Goal: Task Accomplishment & Management: Manage account settings

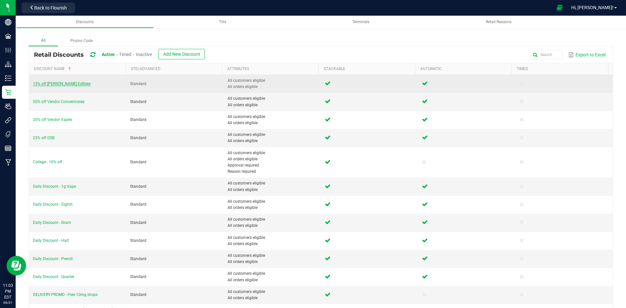
click at [62, 83] on span "15% off Slater Edibles" at bounding box center [62, 84] width 58 height 5
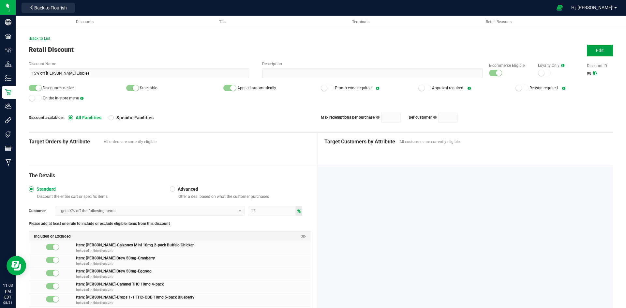
click at [596, 53] on span "Edit" at bounding box center [600, 50] width 8 height 5
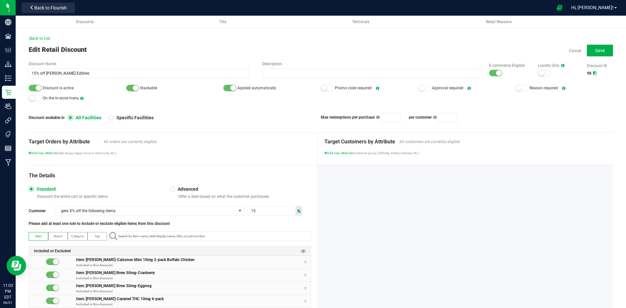
click at [496, 73] on small at bounding box center [499, 73] width 6 height 6
click at [36, 90] on small at bounding box center [39, 88] width 6 height 6
click at [600, 52] on button "Save" at bounding box center [600, 51] width 26 height 12
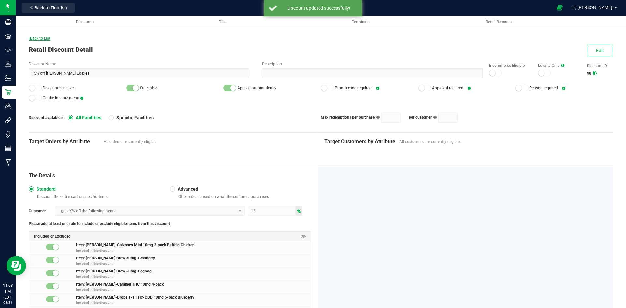
click at [44, 37] on span "Back to List" at bounding box center [40, 38] width 22 height 5
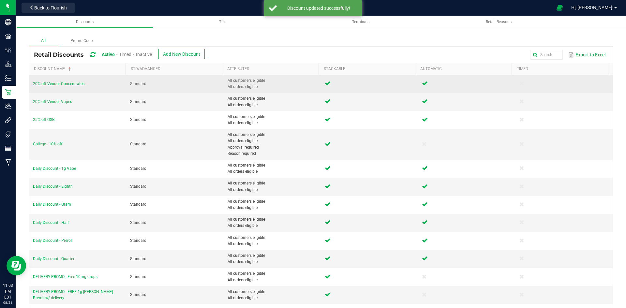
click at [68, 82] on span "20% off Vendor Concentrates" at bounding box center [59, 84] width 52 height 5
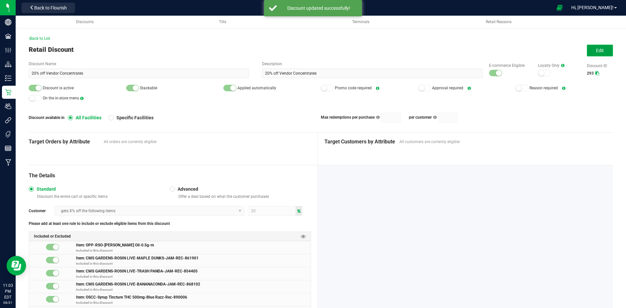
click at [595, 46] on button "Edit" at bounding box center [600, 51] width 26 height 12
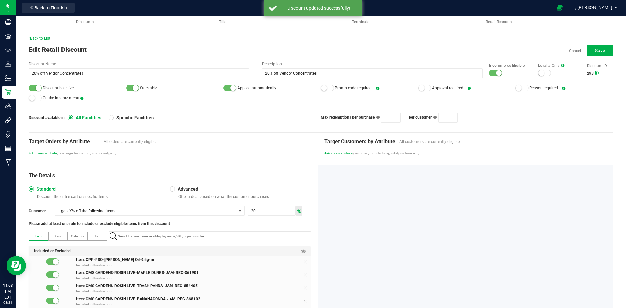
click at [489, 73] on div at bounding box center [495, 73] width 13 height 7
drag, startPoint x: 35, startPoint y: 87, endPoint x: 258, endPoint y: 78, distance: 223.2
click at [36, 87] on div at bounding box center [35, 88] width 13 height 7
click at [606, 49] on button "Save" at bounding box center [600, 51] width 26 height 12
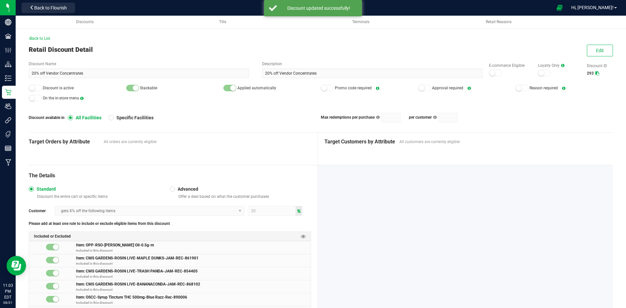
click at [40, 40] on span "Back to List" at bounding box center [40, 38] width 22 height 5
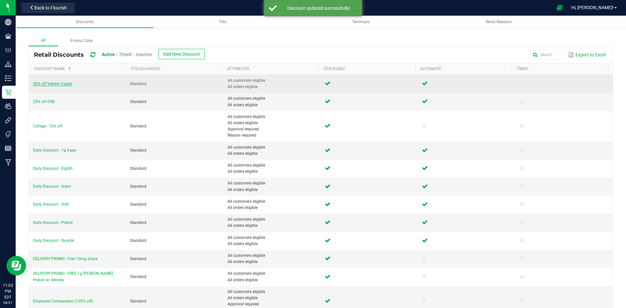
click at [62, 84] on span "20% off Vendor Vapes" at bounding box center [52, 84] width 39 height 5
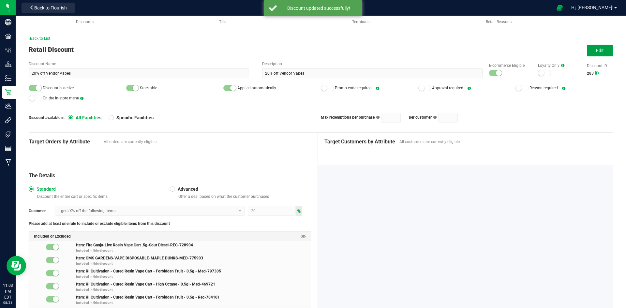
click at [596, 49] on span "Edit" at bounding box center [600, 50] width 8 height 5
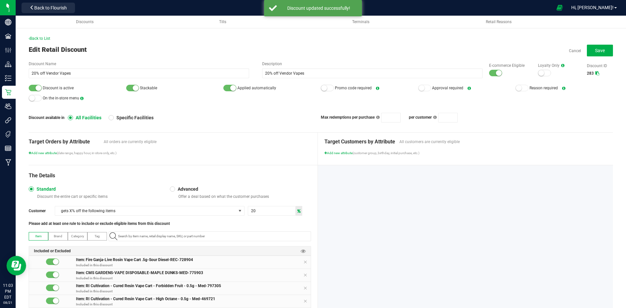
click at [496, 73] on small at bounding box center [499, 73] width 6 height 6
click at [39, 91] on div at bounding box center [35, 88] width 13 height 7
click at [595, 56] on button "Save" at bounding box center [600, 51] width 26 height 12
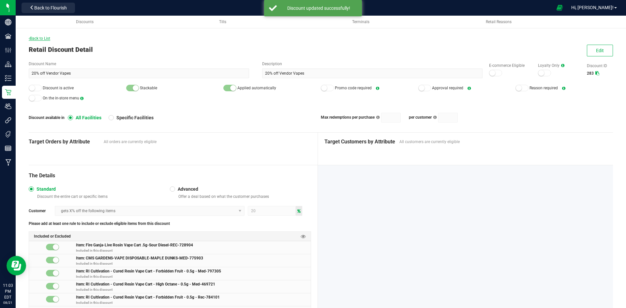
click at [40, 38] on span "Back to List" at bounding box center [40, 38] width 22 height 5
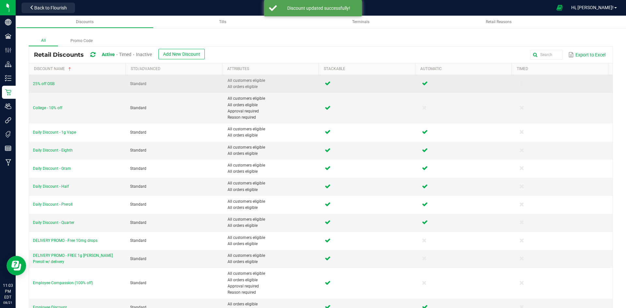
click at [49, 81] on td "25% off OSB" at bounding box center [77, 84] width 97 height 18
click at [49, 83] on span "25% off OSB" at bounding box center [44, 84] width 22 height 5
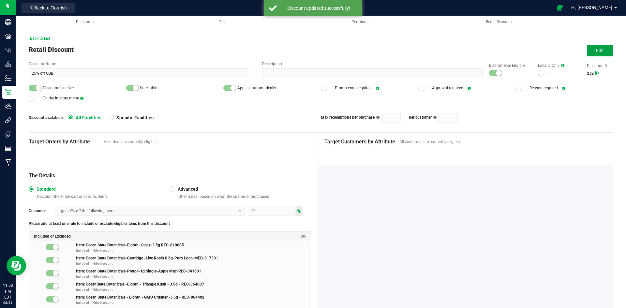
click at [598, 49] on span "Edit" at bounding box center [600, 50] width 8 height 5
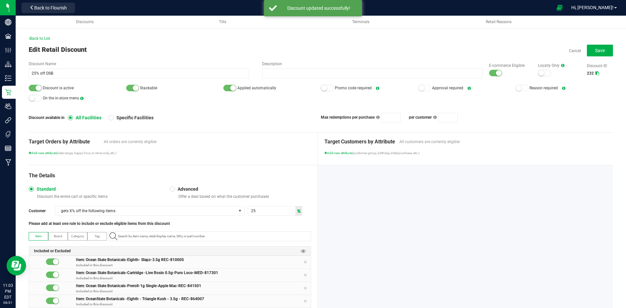
click at [496, 71] on small at bounding box center [499, 73] width 6 height 6
click at [35, 87] on div at bounding box center [35, 88] width 13 height 7
click at [216, 80] on div "Discount Name 25% off OSB Description E-commerce Eligible Loyalty Only Discount…" at bounding box center [321, 92] width 584 height 62
click at [595, 50] on span "Save" at bounding box center [600, 50] width 10 height 5
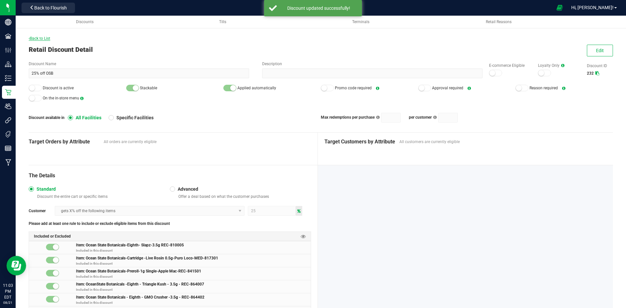
click at [43, 37] on span "Back to List" at bounding box center [40, 38] width 22 height 5
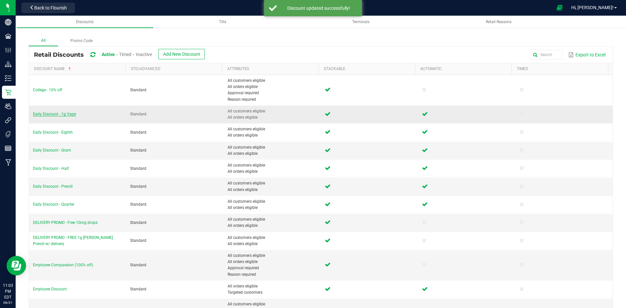
click at [67, 113] on span "Daily Discount - 1g Vape" at bounding box center [54, 114] width 43 height 5
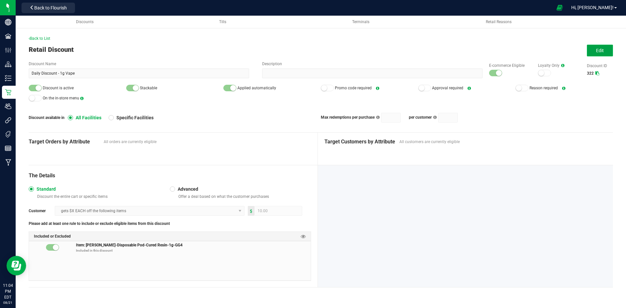
click at [602, 51] on span "Edit" at bounding box center [600, 50] width 8 height 5
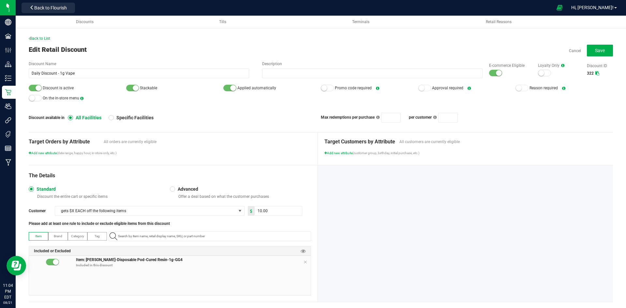
click at [489, 75] on div at bounding box center [495, 73] width 13 height 7
click at [33, 86] on div at bounding box center [35, 88] width 13 height 7
click at [587, 46] on button "Save" at bounding box center [600, 51] width 26 height 12
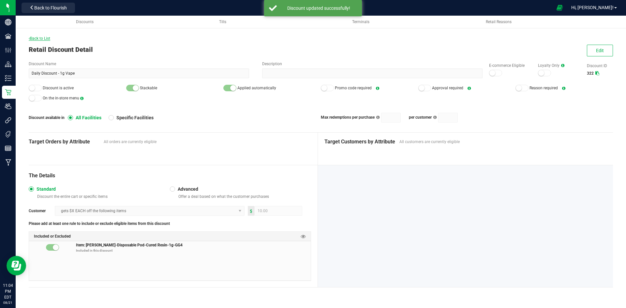
click at [33, 37] on span "Back to List" at bounding box center [40, 38] width 22 height 5
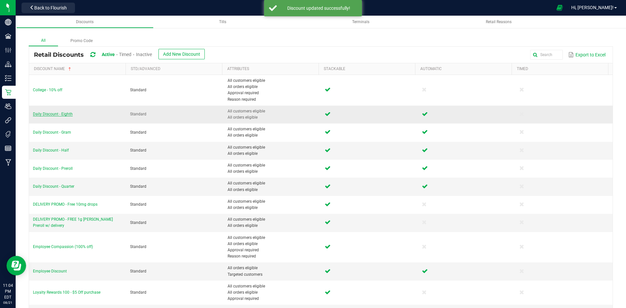
click at [51, 113] on span "Daily Discount - Eighth" at bounding box center [53, 114] width 40 height 5
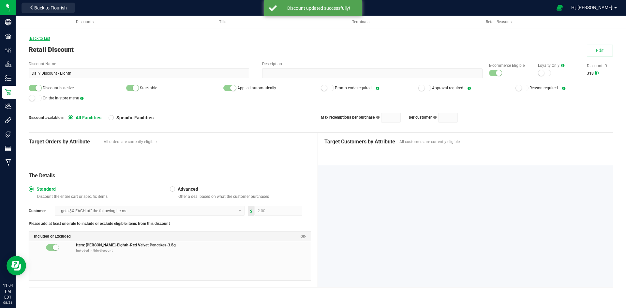
click at [39, 40] on span "Back to List" at bounding box center [40, 38] width 22 height 5
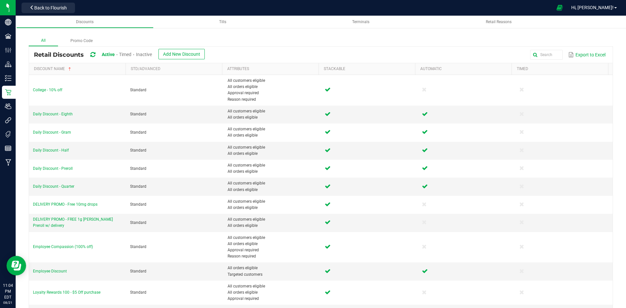
click at [145, 51] on div "Inactive" at bounding box center [144, 55] width 16 height 12
click at [147, 52] on span "Inactive" at bounding box center [144, 54] width 16 height 5
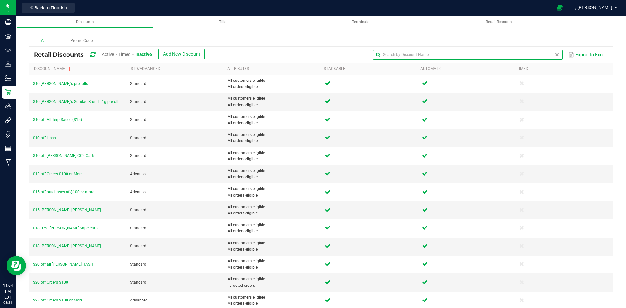
click at [544, 59] on input "text" at bounding box center [467, 55] width 189 height 10
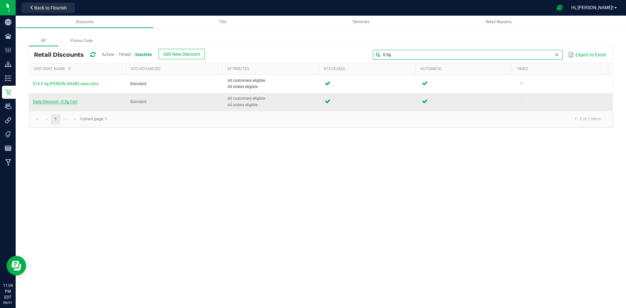
type input "0.5g"
click at [67, 101] on span "Daily Discount - 0.5g Cart" at bounding box center [55, 101] width 45 height 5
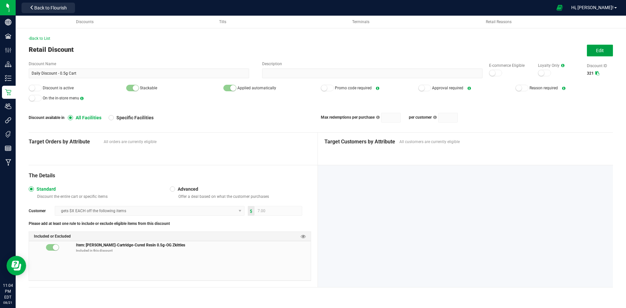
click at [603, 48] on span "Edit" at bounding box center [600, 50] width 8 height 5
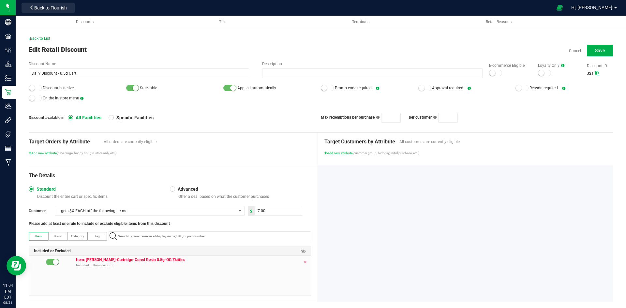
click at [303, 261] on icon at bounding box center [305, 262] width 4 height 5
paste input "1.17.44194.146278.0"
type input "1.17.44194.146278.0"
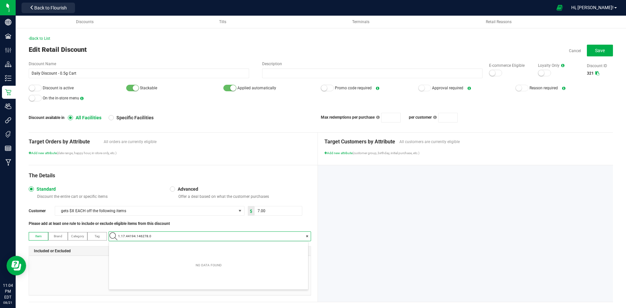
scroll to position [9, 199]
click at [201, 249] on 0\ "Slater-Cartridge-Cured Resin 0.5g-Runtz" at bounding box center [208, 248] width 199 height 10
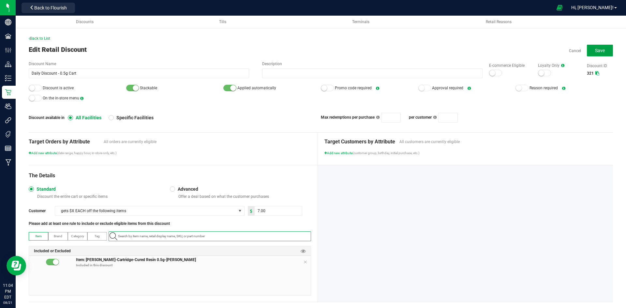
click at [595, 51] on span "Save" at bounding box center [600, 50] width 10 height 5
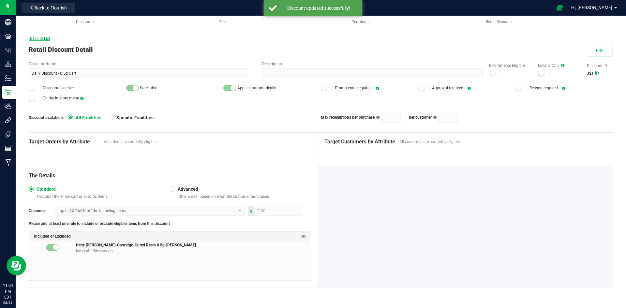
click at [34, 38] on span "Back to List" at bounding box center [40, 38] width 22 height 5
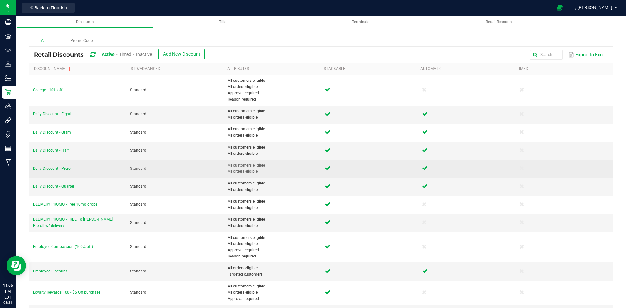
drag, startPoint x: 65, startPoint y: 171, endPoint x: 113, endPoint y: 169, distance: 47.7
click at [65, 171] on td "Daily Discount - Preroll" at bounding box center [77, 169] width 97 height 18
click at [53, 167] on span "Daily Discount - Preroll" at bounding box center [53, 168] width 40 height 5
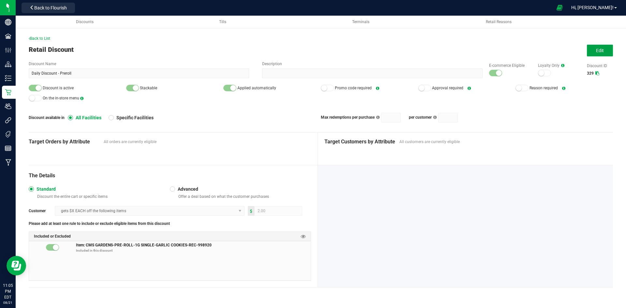
click at [600, 49] on span "Edit" at bounding box center [600, 50] width 8 height 5
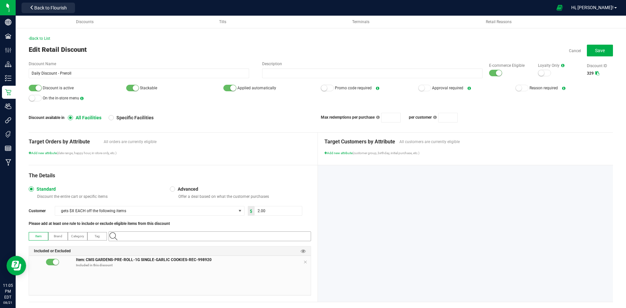
click at [229, 236] on input "NO DATA FOUND" at bounding box center [212, 236] width 195 height 9
paste input "1.2.309.494625.0"
type input "1.2.309.494625.0"
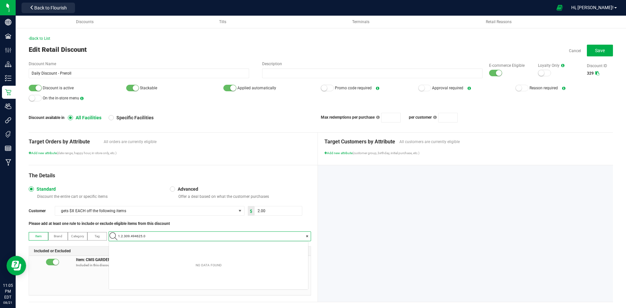
scroll to position [9, 199]
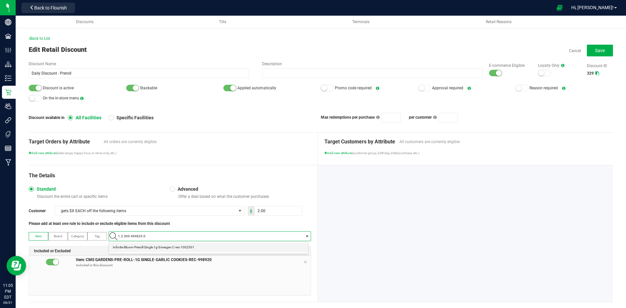
click at [170, 248] on span "Infinite-Bloom-Preroll-Single 1g-Emergen C-rec-1002501" at bounding box center [154, 247] width 82 height 7
click at [304, 262] on icon at bounding box center [305, 262] width 4 height 5
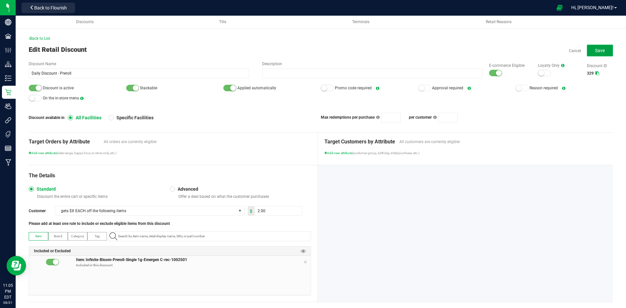
click at [606, 54] on button "Save" at bounding box center [600, 51] width 26 height 12
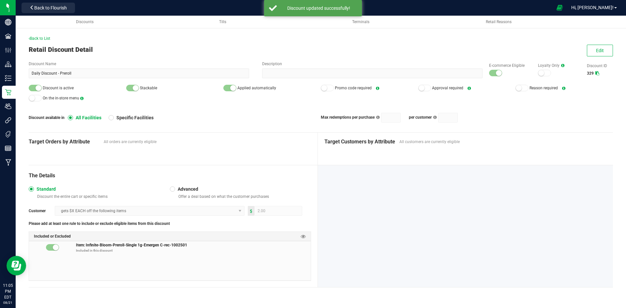
click at [584, 49] on div "Edit" at bounding box center [597, 51] width 32 height 12
click at [609, 53] on button "Edit" at bounding box center [600, 51] width 26 height 12
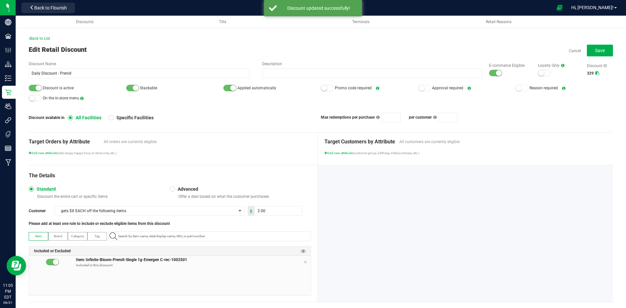
click at [489, 73] on div at bounding box center [495, 73] width 13 height 7
click at [35, 87] on div at bounding box center [35, 88] width 13 height 7
click at [599, 50] on span "Save" at bounding box center [600, 50] width 10 height 5
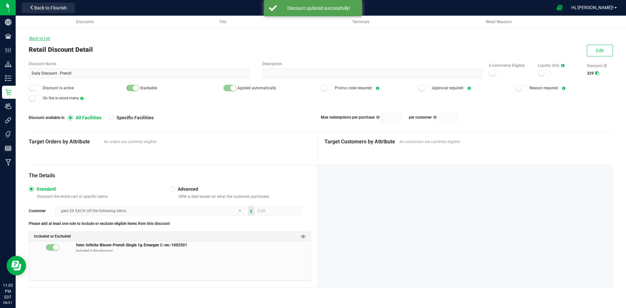
click at [39, 37] on span "Back to List" at bounding box center [40, 38] width 22 height 5
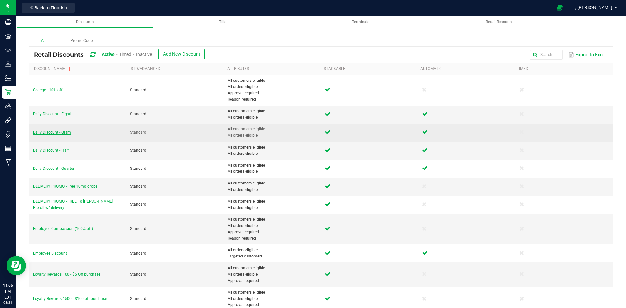
click at [61, 130] on span "Daily Discount - Gram" at bounding box center [52, 132] width 38 height 5
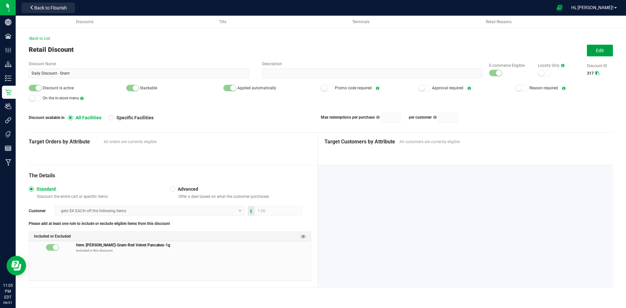
click at [600, 49] on span "Edit" at bounding box center [600, 50] width 8 height 5
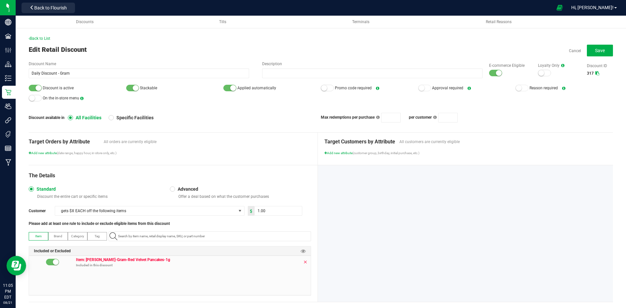
click at [303, 261] on icon at bounding box center [305, 262] width 4 height 5
paste input "1.16.220.290053.0"
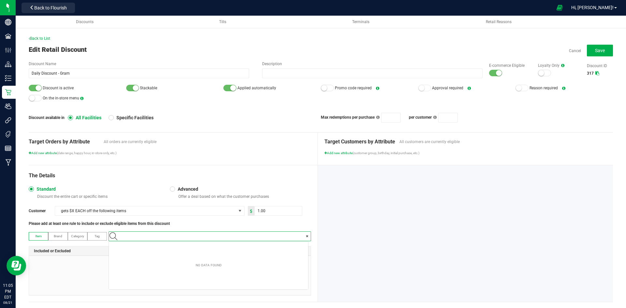
type input "1.16.220.290053.0"
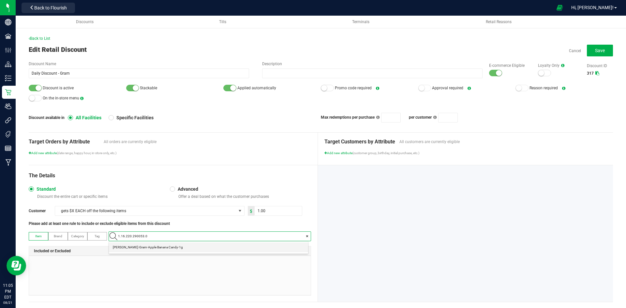
click at [207, 251] on Candy-1g "[PERSON_NAME]-Gram-Apple Banana Candy-1g" at bounding box center [208, 248] width 199 height 10
drag, startPoint x: 33, startPoint y: 85, endPoint x: 46, endPoint y: 85, distance: 13.4
click at [33, 86] on div at bounding box center [35, 88] width 13 height 7
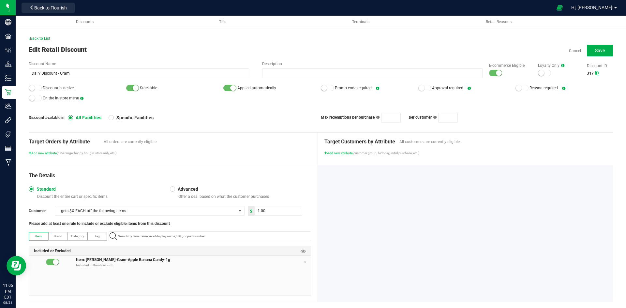
click at [498, 72] on div "E-commerce Eligible" at bounding box center [507, 70] width 49 height 14
click at [497, 72] on div "E-commerce Eligible" at bounding box center [507, 70] width 49 height 14
click at [496, 72] on small at bounding box center [499, 73] width 6 height 6
click at [595, 50] on span "Save" at bounding box center [600, 50] width 10 height 5
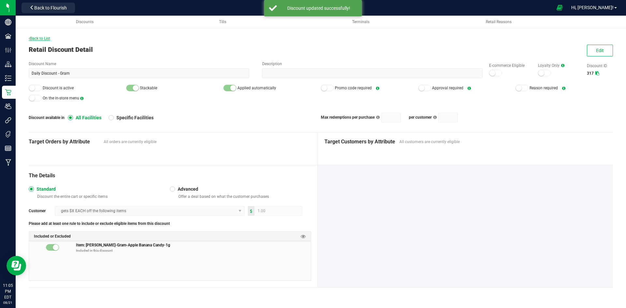
click at [50, 38] on span "Back to List" at bounding box center [40, 38] width 22 height 5
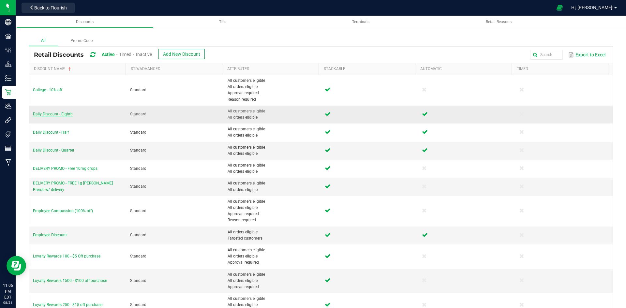
click at [52, 113] on span "Daily Discount - Eighth" at bounding box center [53, 114] width 40 height 5
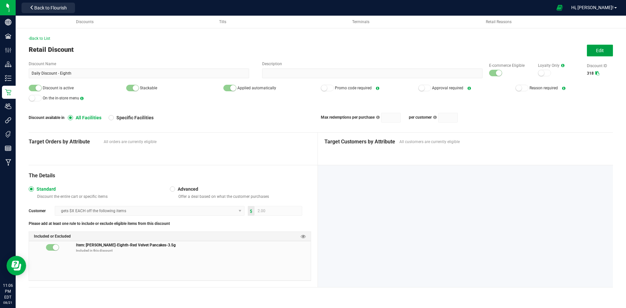
drag, startPoint x: 594, startPoint y: 48, endPoint x: 451, endPoint y: 170, distance: 187.3
click at [594, 48] on button "Edit" at bounding box center [600, 51] width 26 height 12
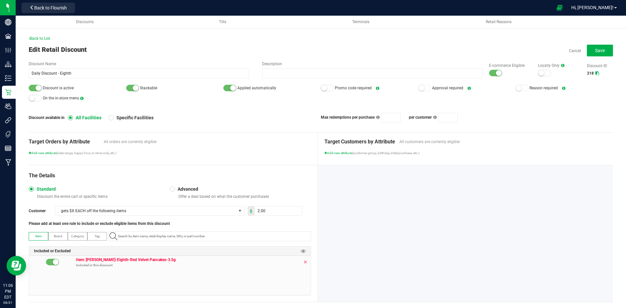
click at [303, 262] on icon at bounding box center [305, 262] width 4 height 5
paste input "1.16.218.290055.0"
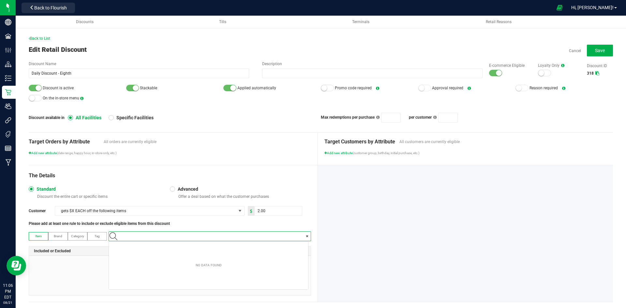
type input "1.16.218.290055.0"
drag, startPoint x: 173, startPoint y: 248, endPoint x: 270, endPoint y: 223, distance: 100.5
click at [172, 247] on Candy-3\ "[PERSON_NAME]-Eighth-Apple Banana Candy-3.5g" at bounding box center [208, 248] width 199 height 10
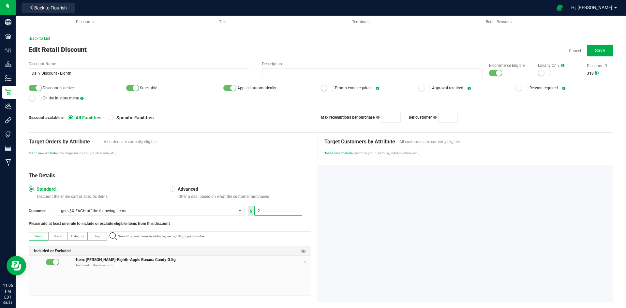
click at [275, 208] on input "2" at bounding box center [278, 210] width 47 height 9
type input "4.00"
drag, startPoint x: 360, startPoint y: 207, endPoint x: 381, endPoint y: 196, distance: 24.1
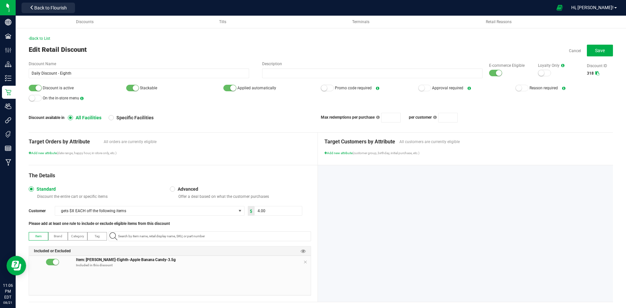
click at [361, 207] on div at bounding box center [465, 233] width 295 height 137
click at [490, 76] on div at bounding box center [495, 73] width 13 height 7
click at [27, 86] on div "Back to List Edit Retail Discount Cancel Save Discount Name Daily Discount - Ei…" at bounding box center [321, 167] width 610 height 303
click at [29, 87] on div at bounding box center [35, 88] width 13 height 7
click at [599, 52] on span "Save" at bounding box center [600, 50] width 10 height 5
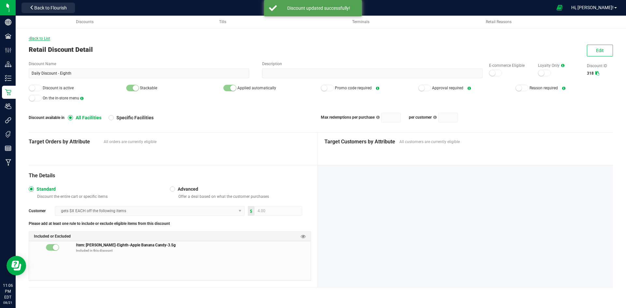
click at [42, 39] on span "Back to List" at bounding box center [40, 38] width 22 height 5
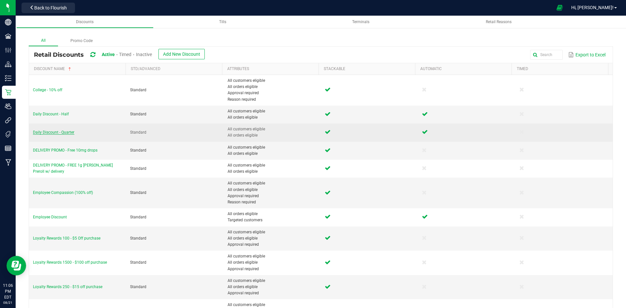
click at [61, 131] on span "Daily Discount - Quarter" at bounding box center [53, 132] width 41 height 5
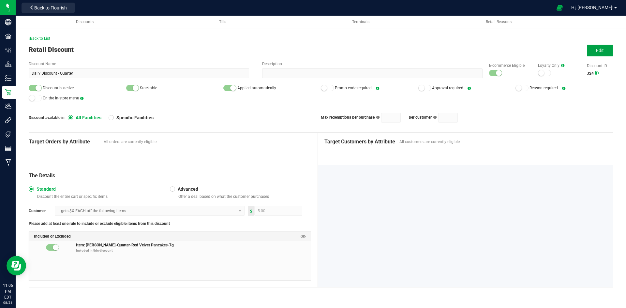
click at [612, 49] on button "Edit" at bounding box center [600, 51] width 26 height 12
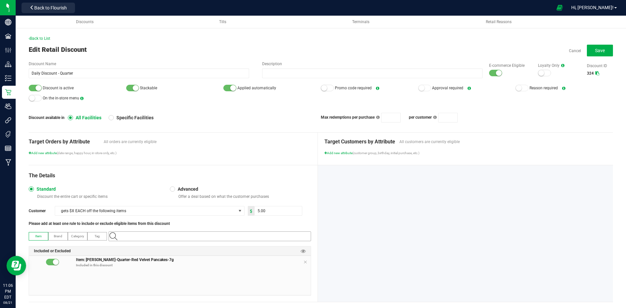
click at [260, 237] on input "NO DATA FOUND" at bounding box center [212, 236] width 195 height 9
paste input "1.16.236.290058.0"
type input "1.16.236.290058.0"
click at [269, 167] on div "The Details Standard Discount the entire cart or specific items Advanced Offer …" at bounding box center [173, 233] width 289 height 137
click at [180, 236] on input "1.16.236.290058.0" at bounding box center [212, 236] width 195 height 9
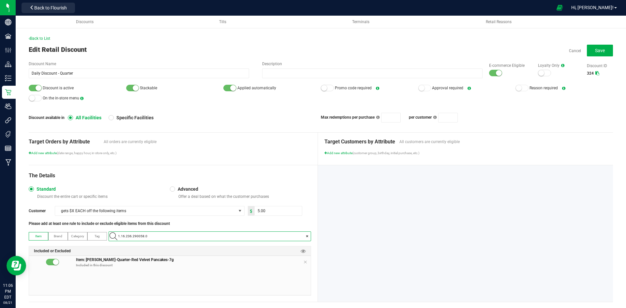
click at [306, 237] on span at bounding box center [307, 236] width 3 height 7
paste input "1.16.236.290058.0"
type input "1.16.236.290058.0"
click at [190, 247] on Candy-7g "[PERSON_NAME]-Quarter-Apple Banana Candy-7g" at bounding box center [208, 248] width 199 height 10
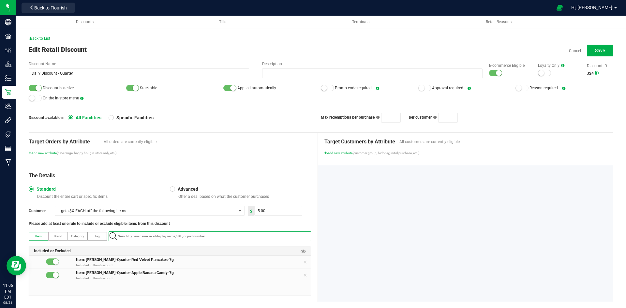
click at [303, 262] on icon at bounding box center [305, 262] width 4 height 5
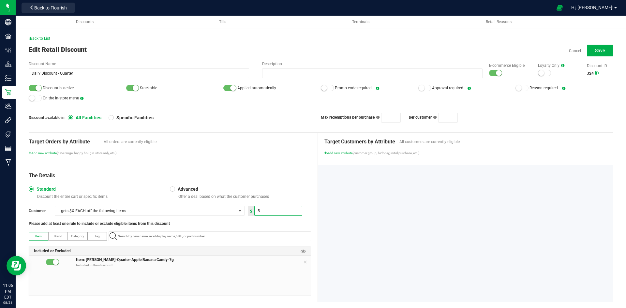
click at [278, 211] on input "5" at bounding box center [278, 210] width 47 height 9
type input "7.00"
click at [363, 203] on div at bounding box center [465, 233] width 295 height 137
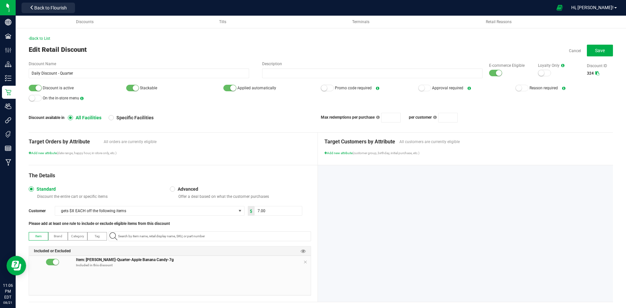
drag, startPoint x: 38, startPoint y: 89, endPoint x: 246, endPoint y: 88, distance: 208.0
click at [38, 89] on small at bounding box center [39, 88] width 6 height 6
drag, startPoint x: 500, startPoint y: 76, endPoint x: 493, endPoint y: 74, distance: 7.5
click at [499, 76] on div "E-commerce Eligible" at bounding box center [507, 70] width 49 height 14
click at [496, 74] on small at bounding box center [499, 73] width 6 height 6
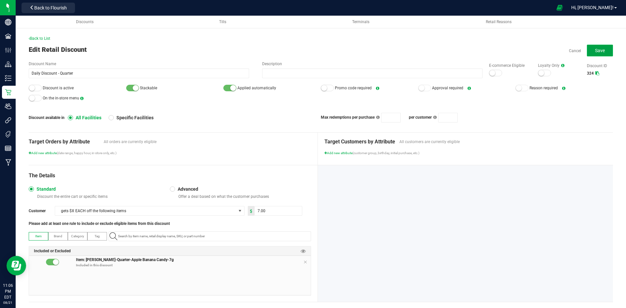
click at [595, 51] on span "Save" at bounding box center [600, 50] width 10 height 5
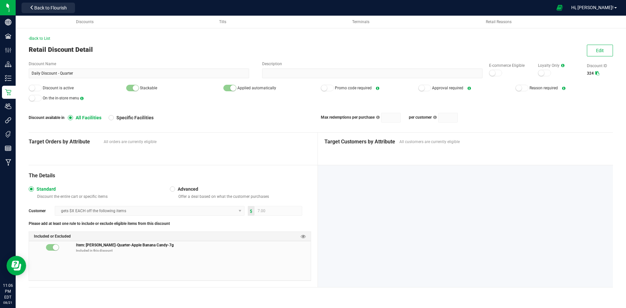
click at [43, 35] on div "Back to List Retail Discount Detail Edit Discount Name Daily Discount - Quarter…" at bounding box center [321, 160] width 610 height 288
click at [44, 39] on span "Back to List" at bounding box center [40, 38] width 22 height 5
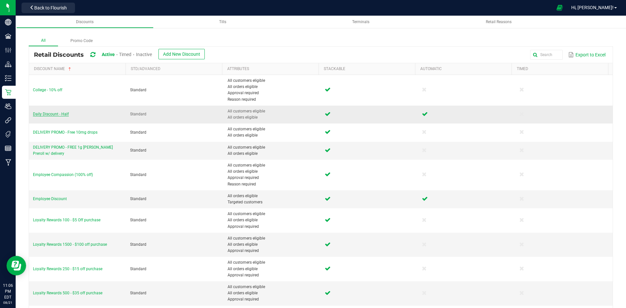
click at [59, 112] on span "Daily Discount - Half" at bounding box center [51, 114] width 36 height 5
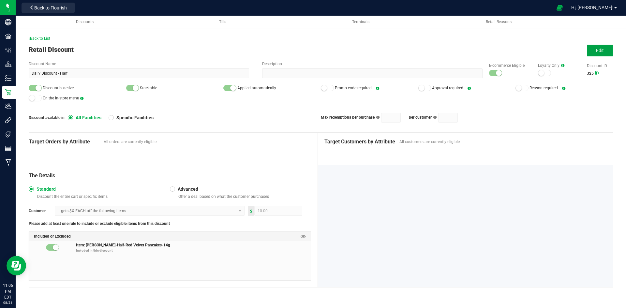
click at [601, 54] on button "Edit" at bounding box center [600, 51] width 26 height 12
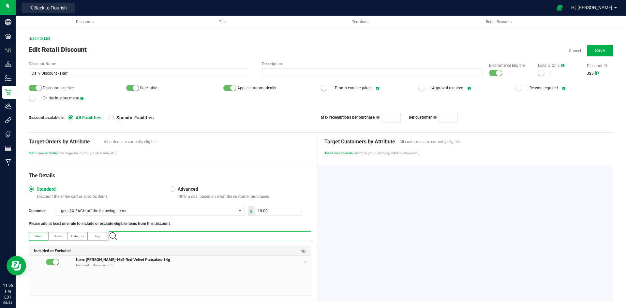
click at [217, 235] on input "NO DATA FOUND" at bounding box center [212, 236] width 195 height 9
paste input "1.2.7.348407.0"
type input "1.2.7.348407.0"
click at [167, 252] on Candy-14g "[PERSON_NAME]-Half-Apple Banana Candy-14g" at bounding box center [208, 248] width 199 height 10
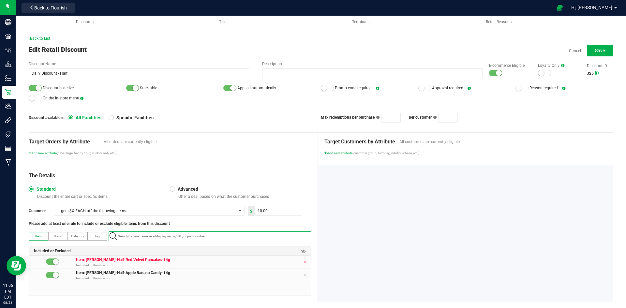
drag, startPoint x: 304, startPoint y: 264, endPoint x: 277, endPoint y: 249, distance: 30.9
click at [303, 263] on icon at bounding box center [305, 262] width 4 height 5
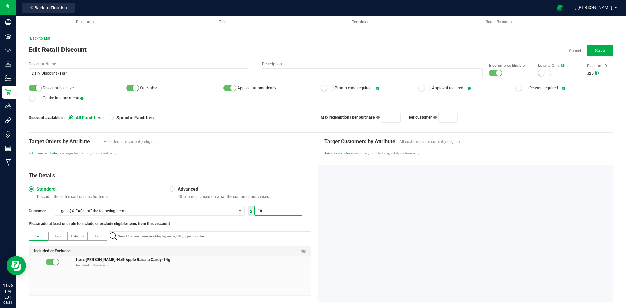
click at [270, 212] on input "10" at bounding box center [278, 210] width 47 height 9
type input "16.00"
click at [392, 241] on div at bounding box center [465, 233] width 295 height 137
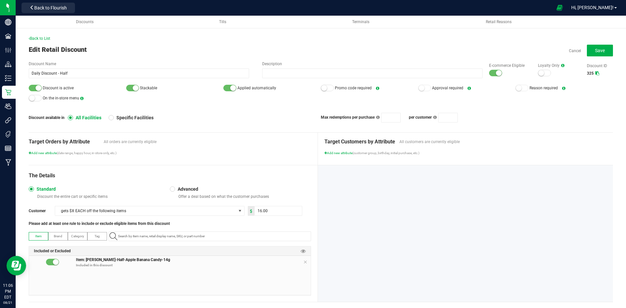
click at [36, 86] on small at bounding box center [39, 88] width 6 height 6
drag, startPoint x: 486, startPoint y: 73, endPoint x: 519, endPoint y: 73, distance: 33.6
click at [489, 73] on div at bounding box center [495, 73] width 13 height 7
drag, startPoint x: 590, startPoint y: 52, endPoint x: 461, endPoint y: 52, distance: 128.8
click at [589, 52] on button "Save" at bounding box center [600, 51] width 26 height 12
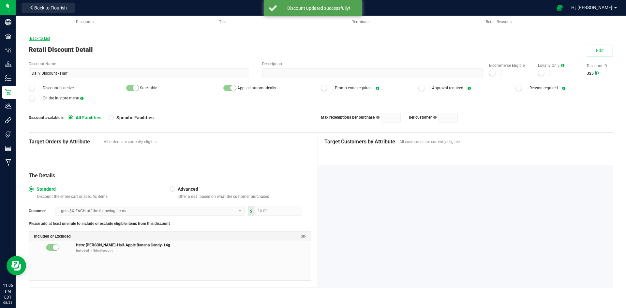
click at [38, 37] on span "Back to List" at bounding box center [40, 38] width 22 height 5
